Goal: Find specific page/section: Find specific page/section

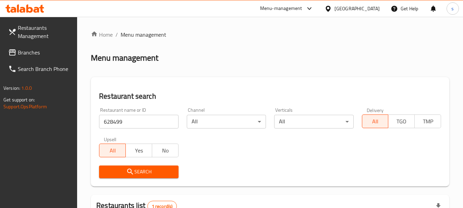
scroll to position [106, 0]
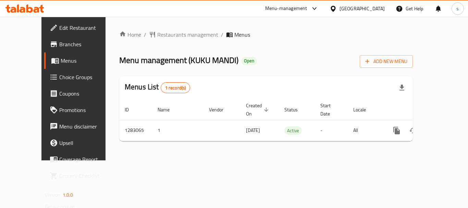
click at [158, 41] on div "Home / Restaurants management / Menus Menu management ( KUKU MANDI ) Open Add N…" at bounding box center [266, 89] width 294 height 116
click at [158, 38] on span "Restaurants management" at bounding box center [187, 35] width 61 height 8
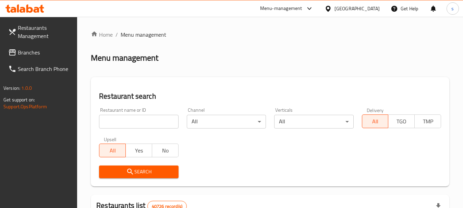
click at [116, 119] on div at bounding box center [231, 104] width 463 height 208
click at [116, 119] on input "search" at bounding box center [138, 122] width 79 height 14
paste input "694067"
type input "694067"
click at [117, 168] on span "Search" at bounding box center [139, 172] width 68 height 9
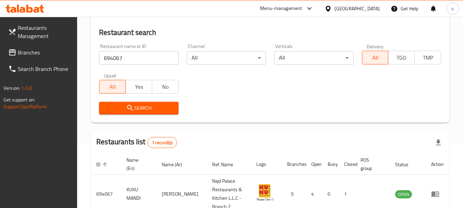
scroll to position [98, 0]
